Goal: Find contact information: Obtain details needed to contact an individual or organization

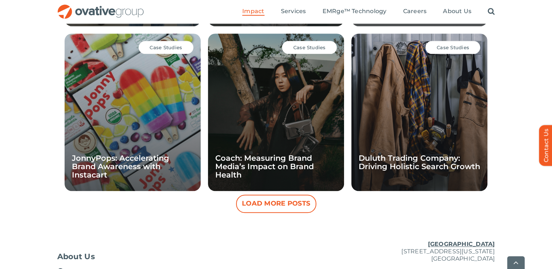
scroll to position [765, 0]
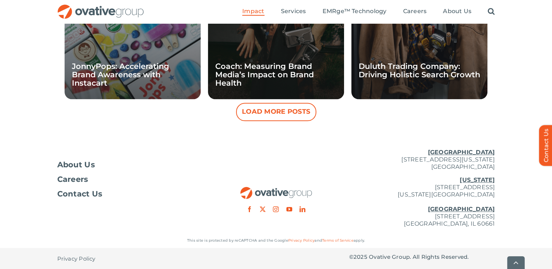
drag, startPoint x: 380, startPoint y: 157, endPoint x: 498, endPoint y: 165, distance: 118.9
click at [498, 165] on div "About Us Careers Contact Us [GEOGRAPHIC_DATA] [STREET_ADDRESS][GEOGRAPHIC_DATA]…" at bounding box center [276, 188] width 552 height 91
copy p "[STREET_ADDRESS][US_STATE]"
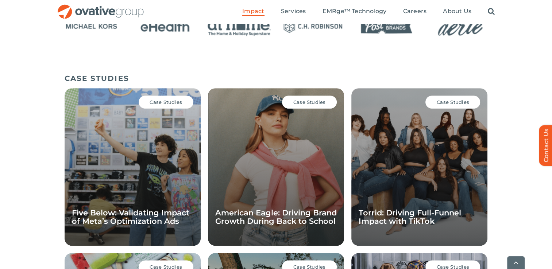
scroll to position [473, 0]
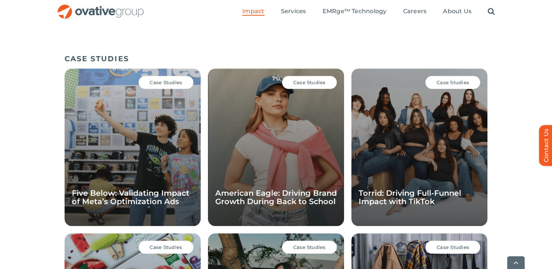
click at [271, 135] on div "Case Studies American Eagle: Driving Brand Growth During Back to School" at bounding box center [276, 148] width 136 height 158
click at [315, 81] on span "Case Studies" at bounding box center [310, 83] width 32 height 6
click at [298, 81] on span "Case Studies" at bounding box center [310, 83] width 32 height 6
click at [263, 192] on link "American Eagle: Driving Brand Growth During Back to School" at bounding box center [276, 198] width 122 height 18
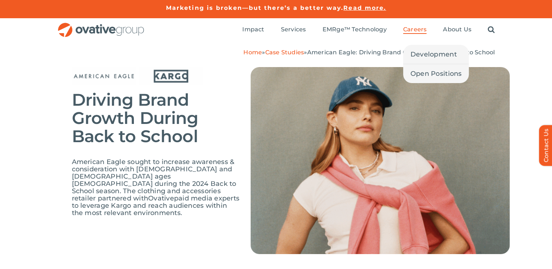
click at [415, 28] on span "Careers" at bounding box center [415, 29] width 24 height 7
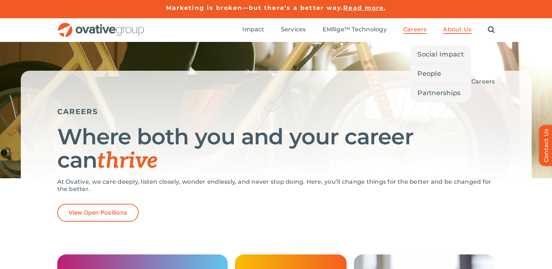
click at [451, 30] on span "About Us" at bounding box center [457, 29] width 28 height 7
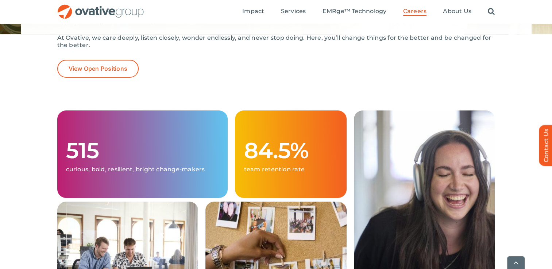
scroll to position [195, 0]
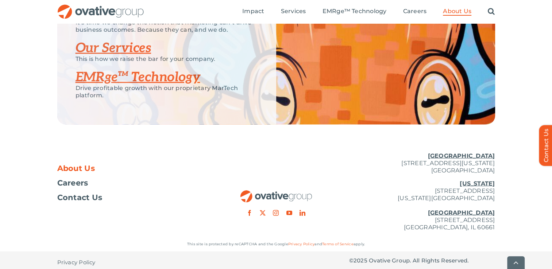
scroll to position [1602, 0]
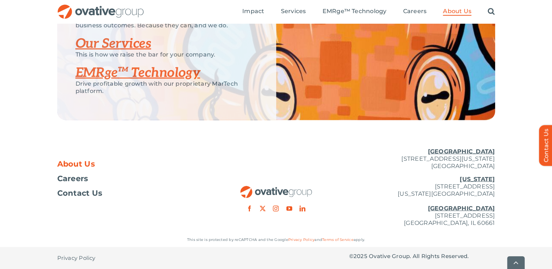
drag, startPoint x: 382, startPoint y: 158, endPoint x: 500, endPoint y: 168, distance: 118.3
click at [500, 168] on div "About Us Careers Contact Us [GEOGRAPHIC_DATA] [STREET_ADDRESS][GEOGRAPHIC_DATA]…" at bounding box center [276, 187] width 552 height 91
copy p "[STREET_ADDRESS][US_STATE]"
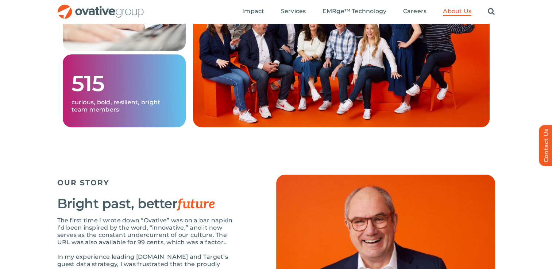
scroll to position [433, 0]
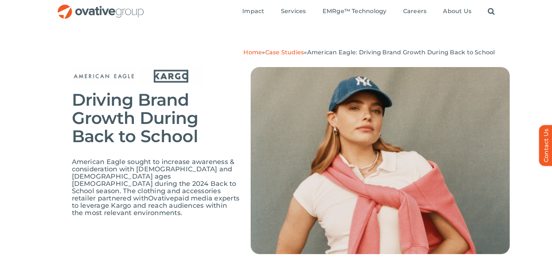
scroll to position [49, 0]
